Goal: Task Accomplishment & Management: Manage account settings

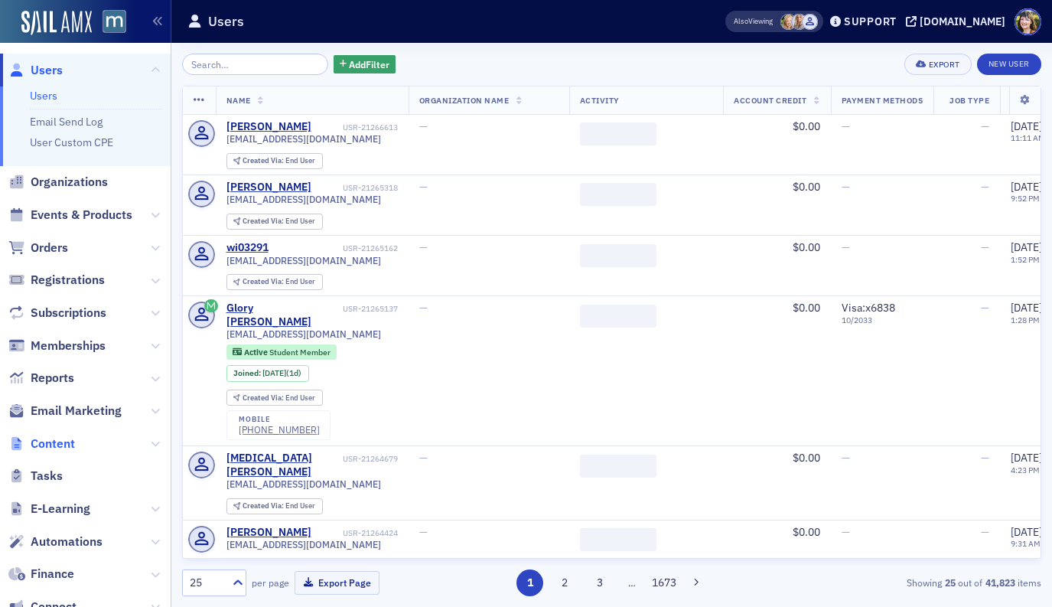
click at [43, 441] on span "Content" at bounding box center [53, 444] width 44 height 17
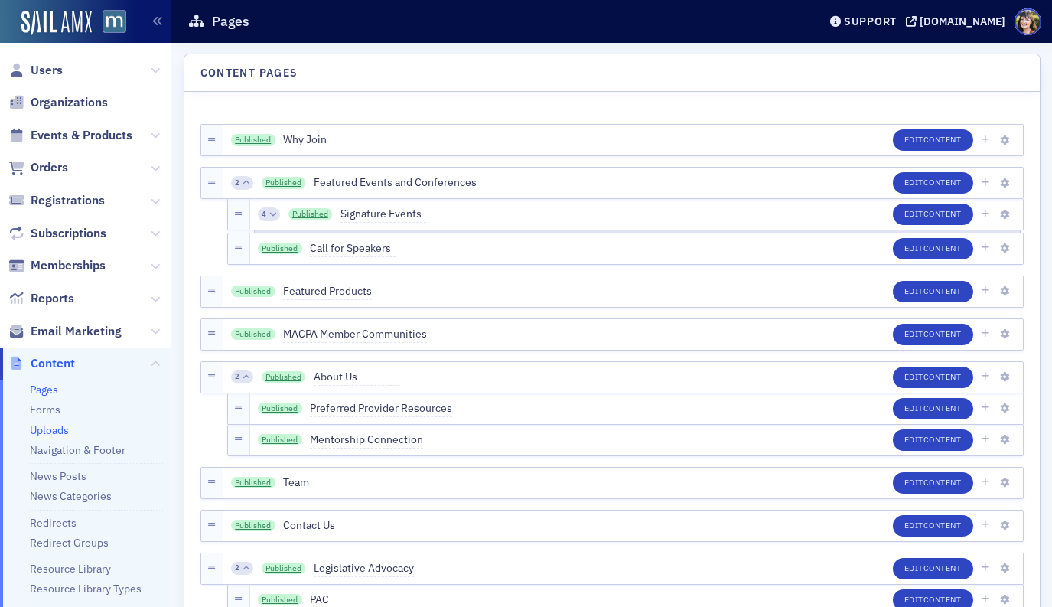
click at [47, 431] on link "Uploads" at bounding box center [49, 430] width 39 height 14
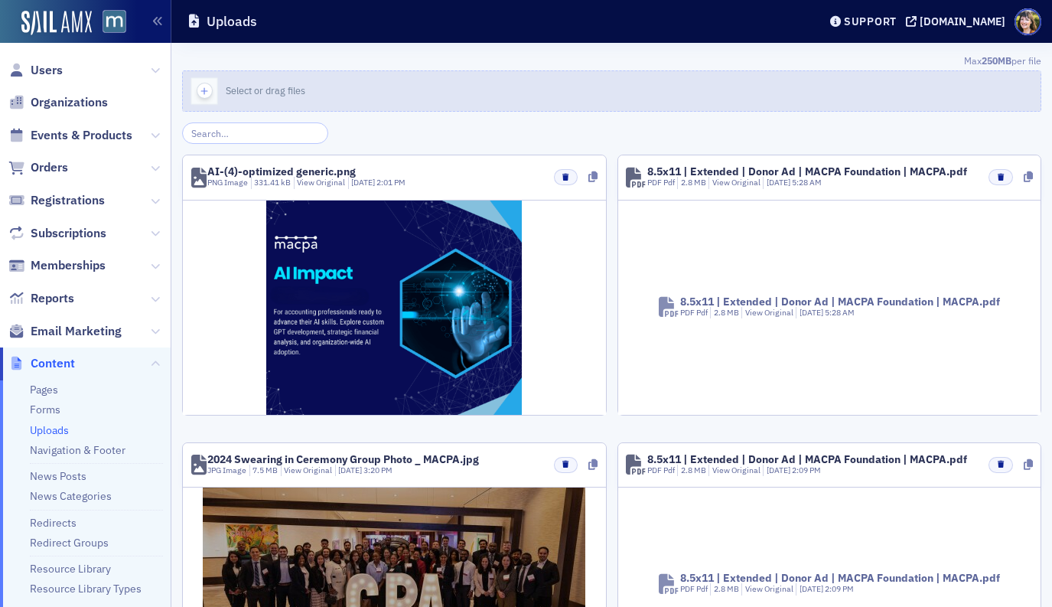
click at [202, 93] on icon "button" at bounding box center [204, 91] width 14 height 14
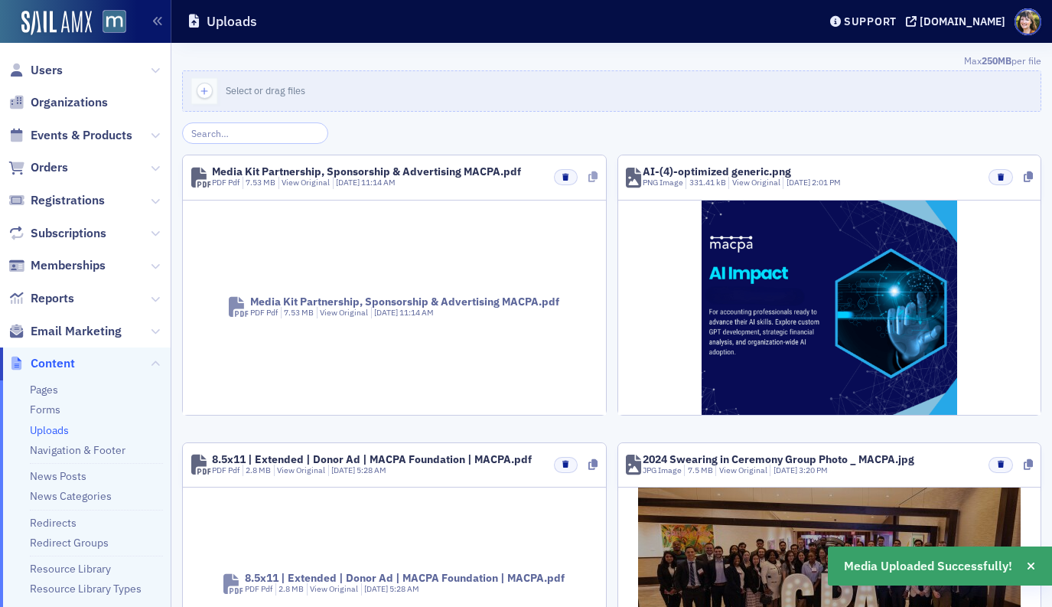
click at [597, 175] on icon at bounding box center [593, 176] width 9 height 11
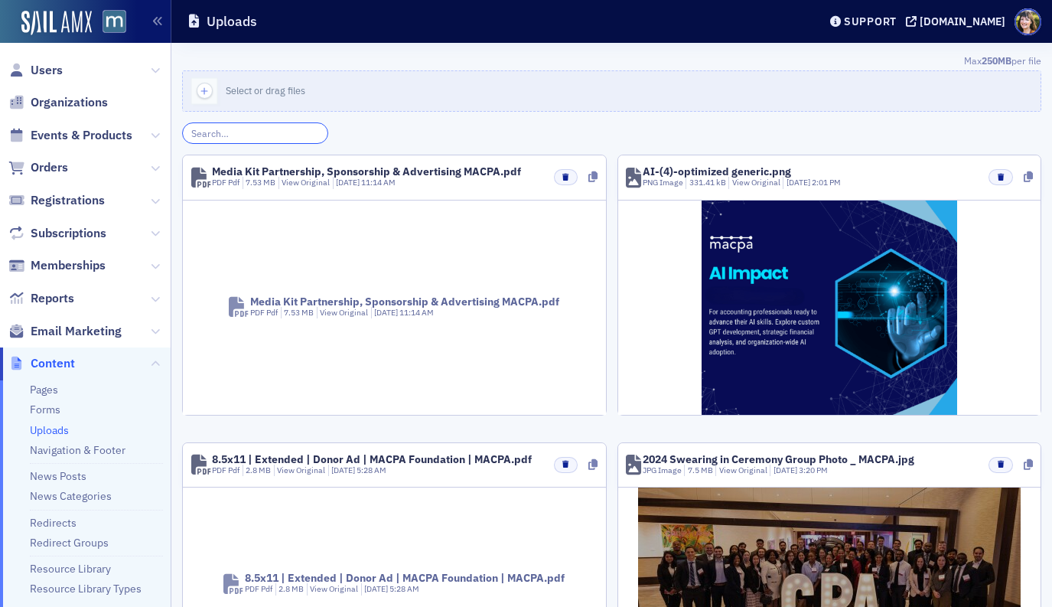
click at [265, 135] on input "search" at bounding box center [255, 132] width 146 height 21
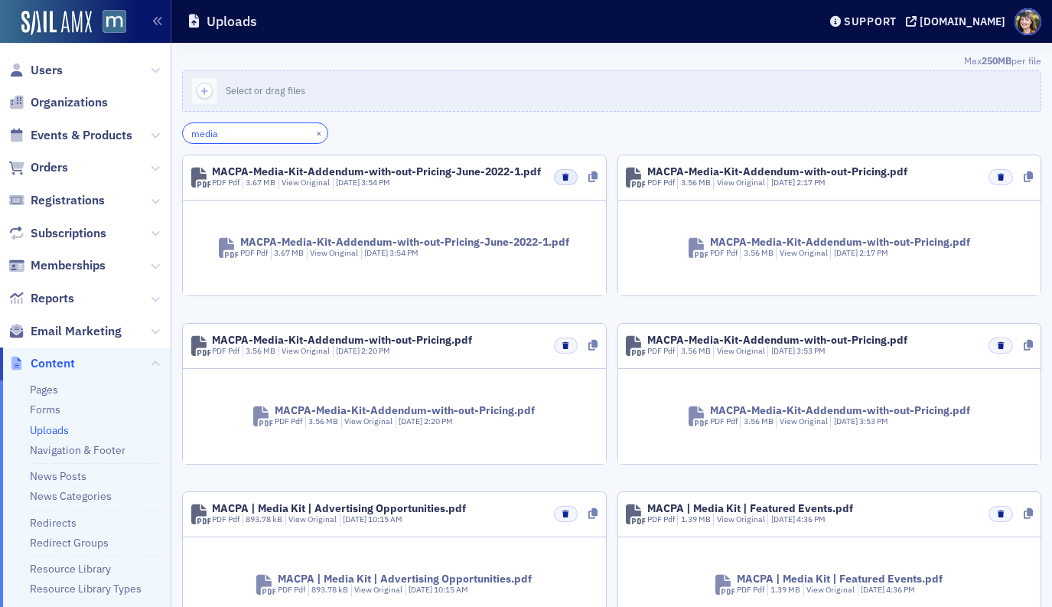
type input "media"
click at [566, 179] on icon "button" at bounding box center [566, 177] width 6 height 7
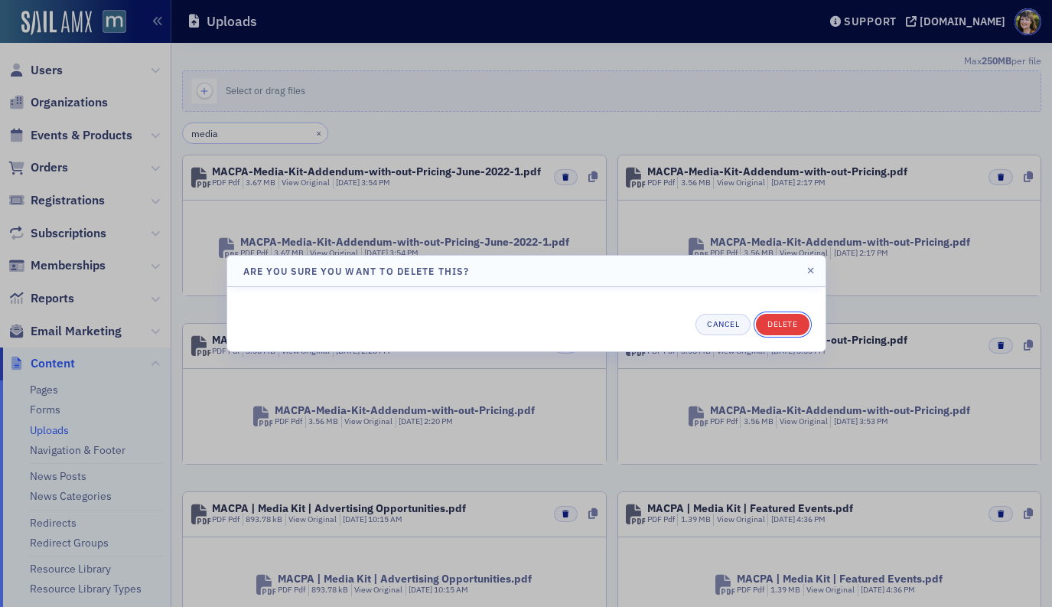
click at [796, 326] on button "Delete" at bounding box center [782, 324] width 53 height 21
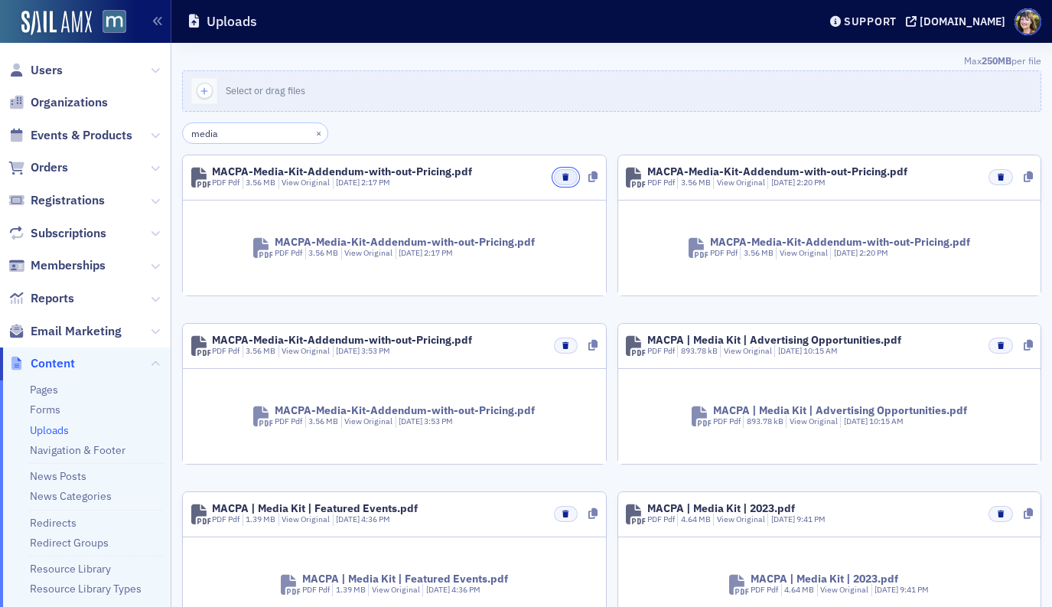
click at [568, 172] on button "button" at bounding box center [566, 177] width 24 height 16
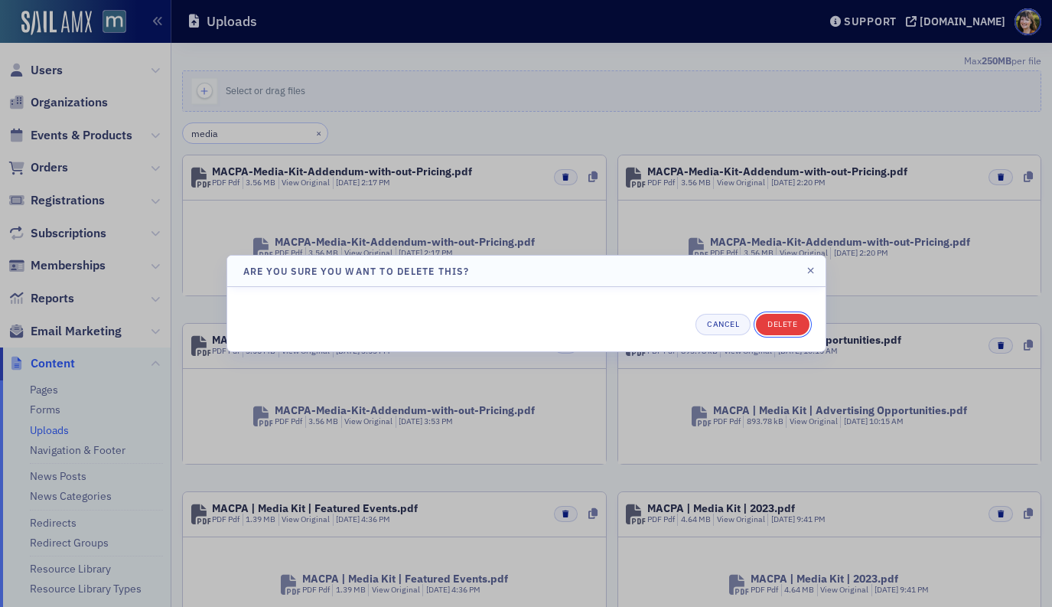
click at [787, 327] on button "Delete" at bounding box center [782, 324] width 53 height 21
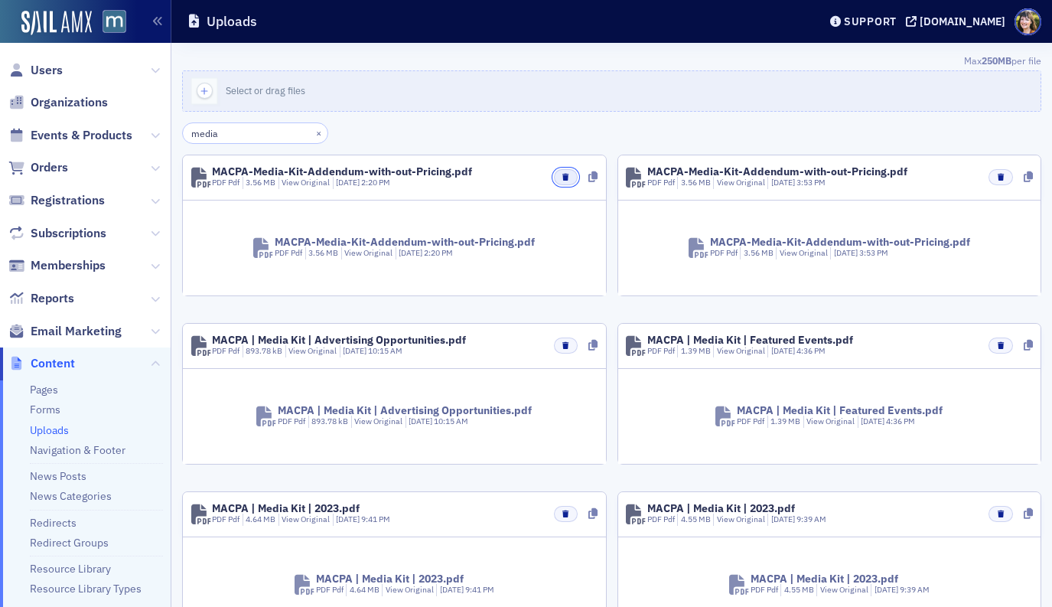
click at [563, 174] on icon "button" at bounding box center [566, 177] width 6 height 7
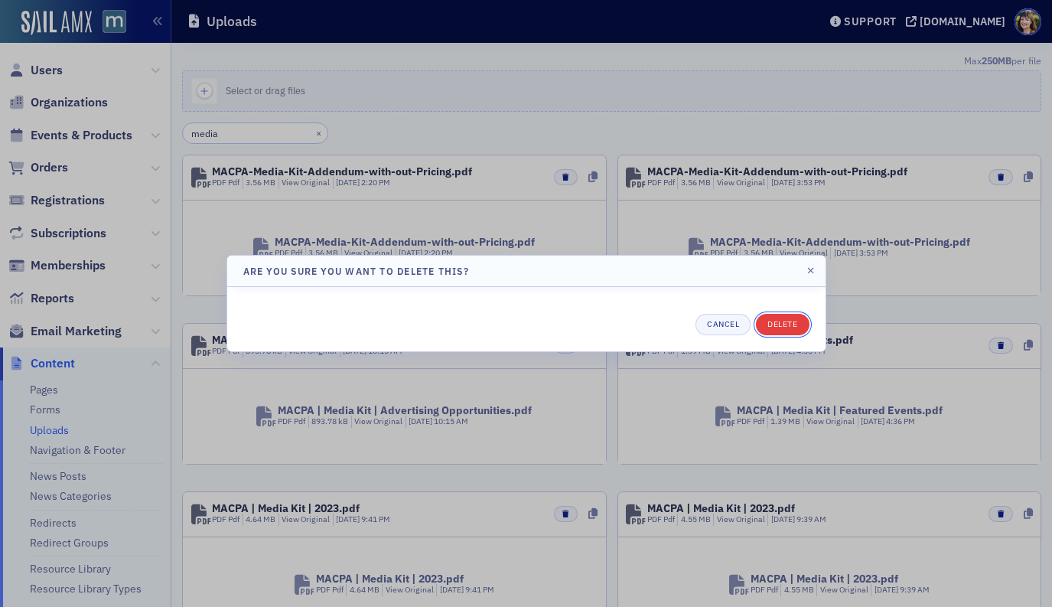
click at [785, 321] on button "Delete" at bounding box center [782, 324] width 53 height 21
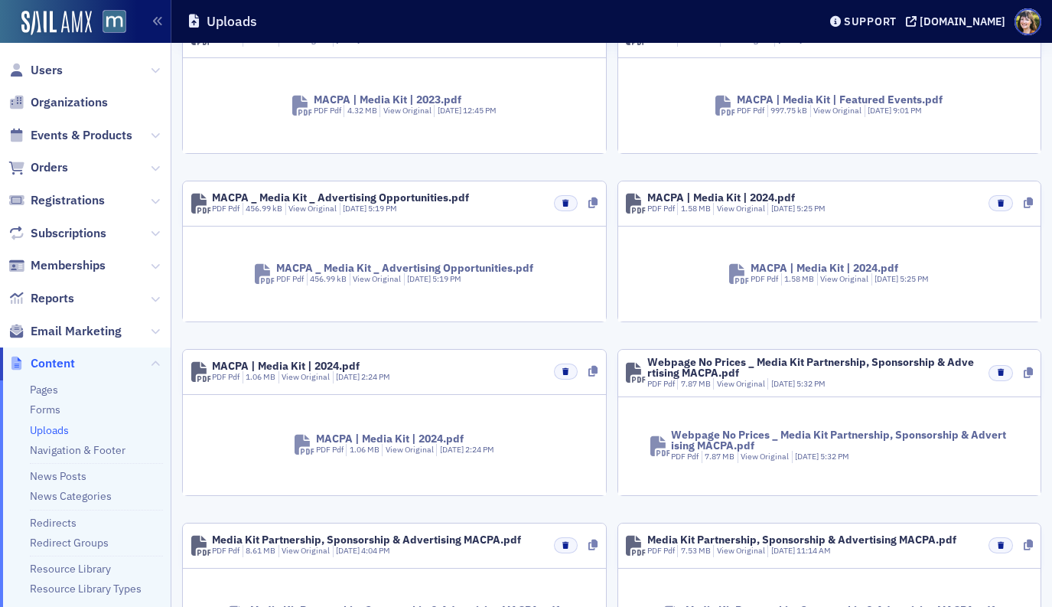
scroll to position [769, 0]
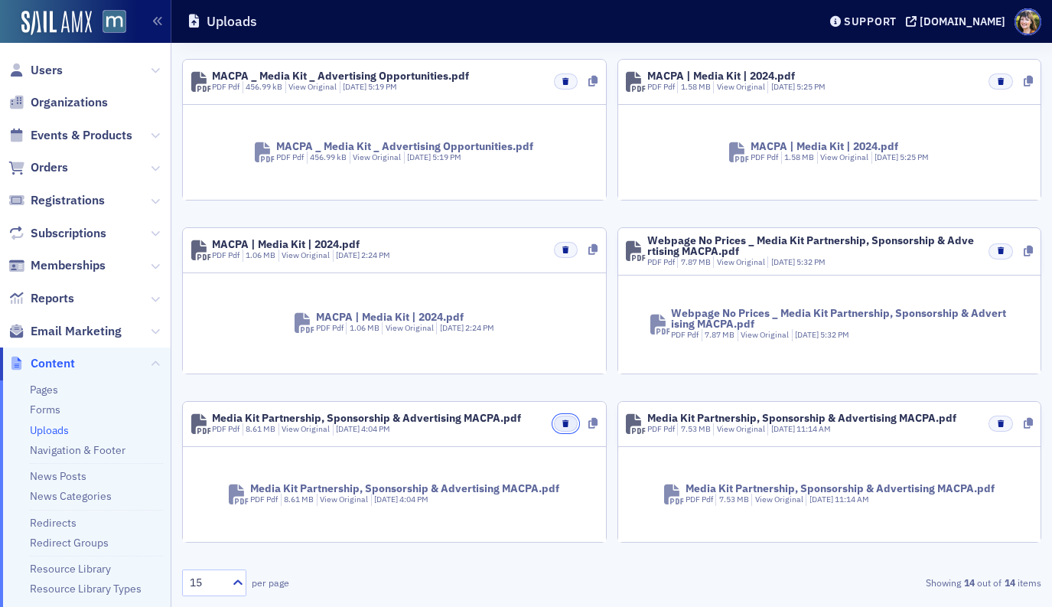
click at [568, 423] on icon "button" at bounding box center [566, 423] width 6 height 7
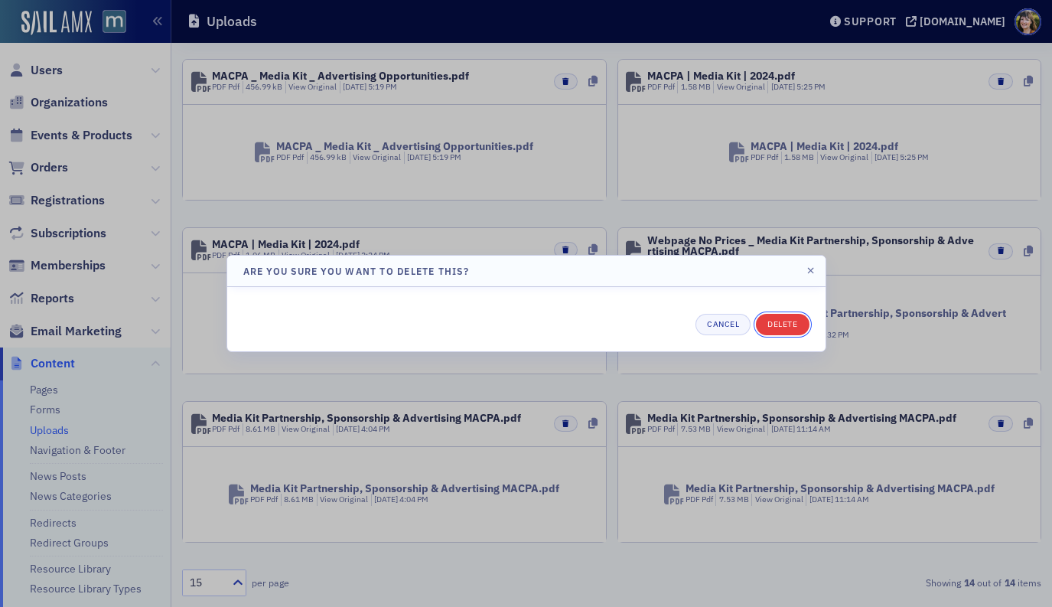
click at [780, 328] on button "Delete" at bounding box center [782, 324] width 53 height 21
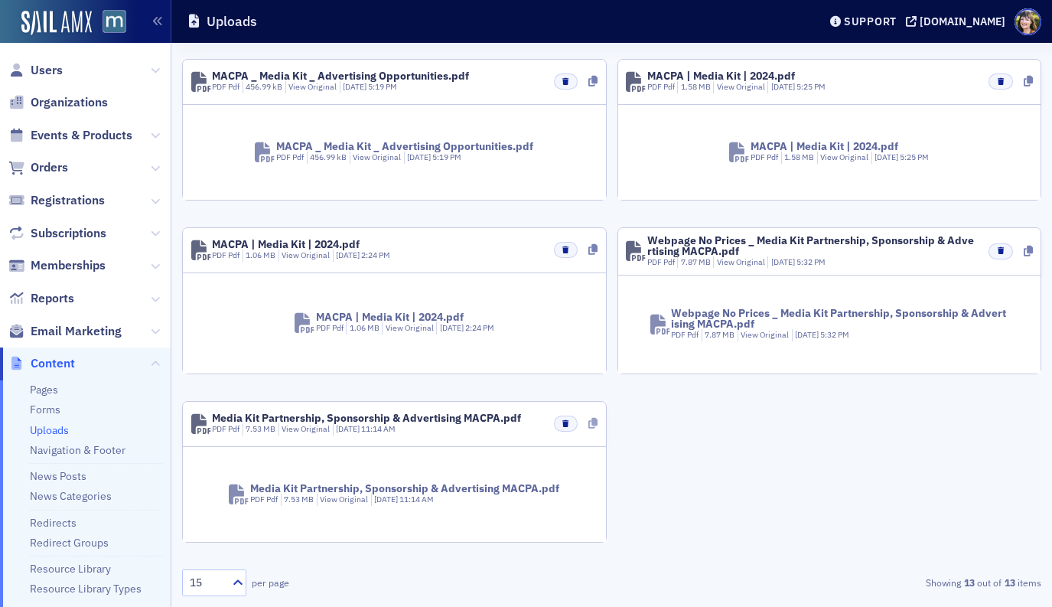
click at [594, 427] on icon at bounding box center [593, 423] width 9 height 11
click at [993, 25] on div "[DOMAIN_NAME]" at bounding box center [963, 22] width 86 height 14
